Goal: Find specific page/section: Find specific page/section

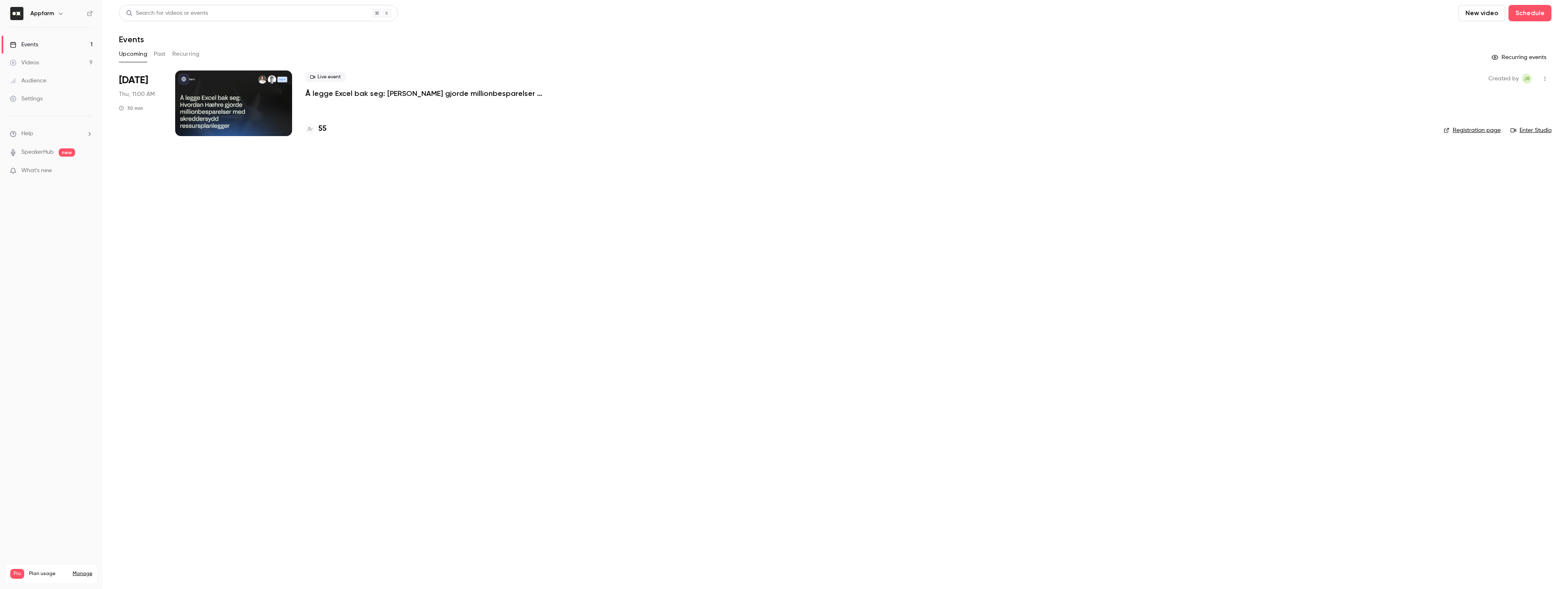
click at [82, 571] on link "Manage" at bounding box center [82, 574] width 20 height 6
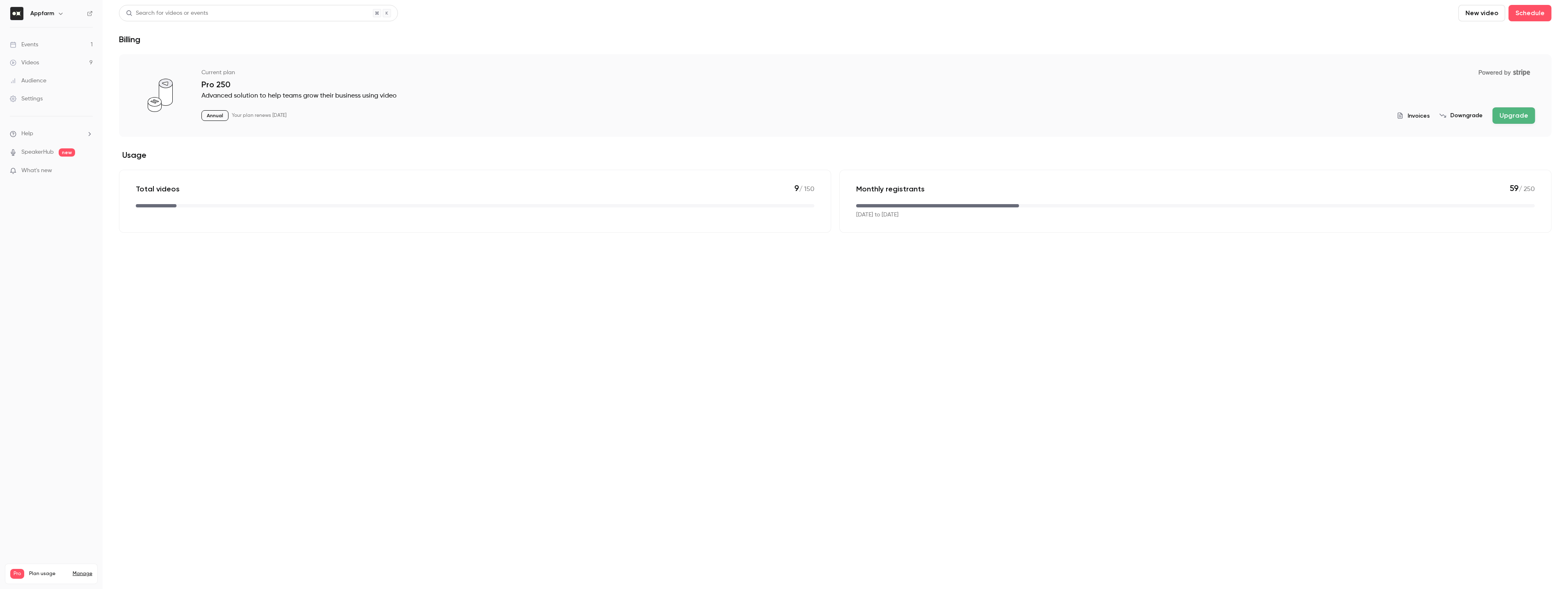
click at [1403, 112] on icon "billing" at bounding box center [1400, 115] width 6 height 6
click at [1428, 112] on span "Invoices" at bounding box center [1419, 115] width 22 height 9
